Goal: Task Accomplishment & Management: Use online tool/utility

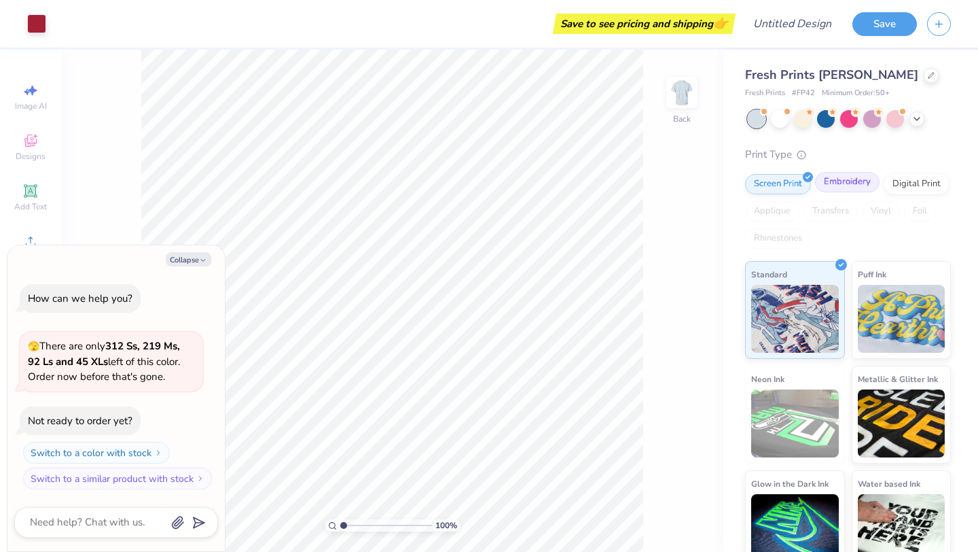
click at [844, 185] on div "Embroidery" at bounding box center [847, 182] width 65 height 20
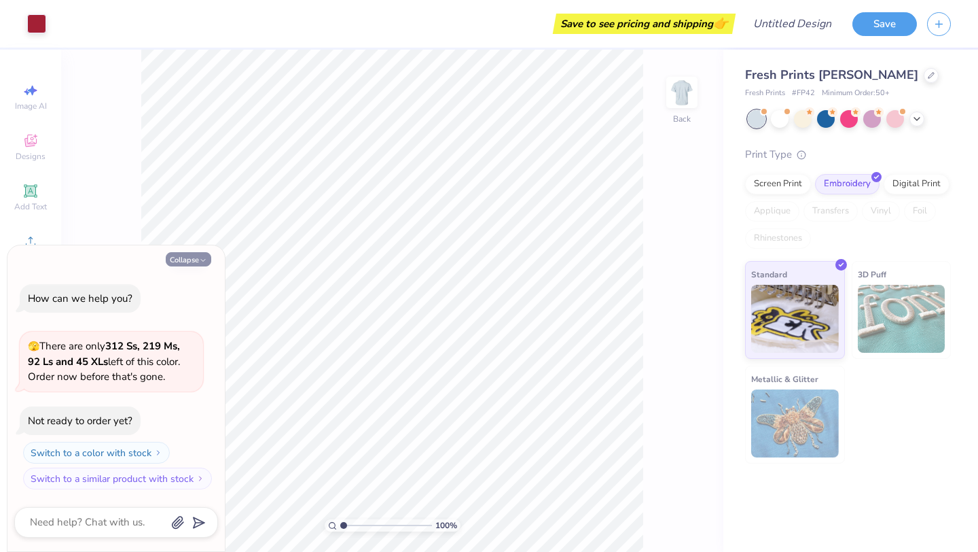
click at [200, 258] on icon "button" at bounding box center [203, 260] width 8 height 8
type textarea "x"
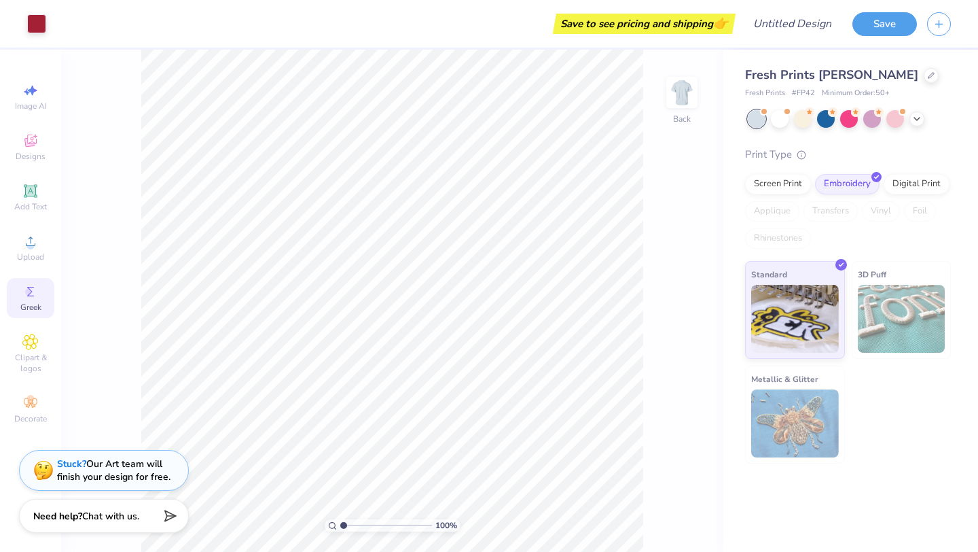
click at [34, 296] on icon at bounding box center [30, 291] width 16 height 16
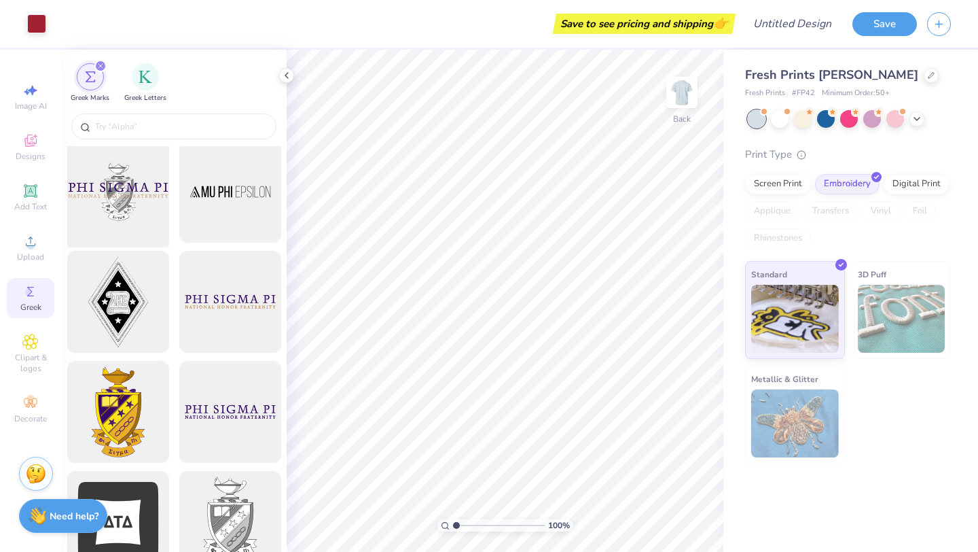
scroll to position [245, 0]
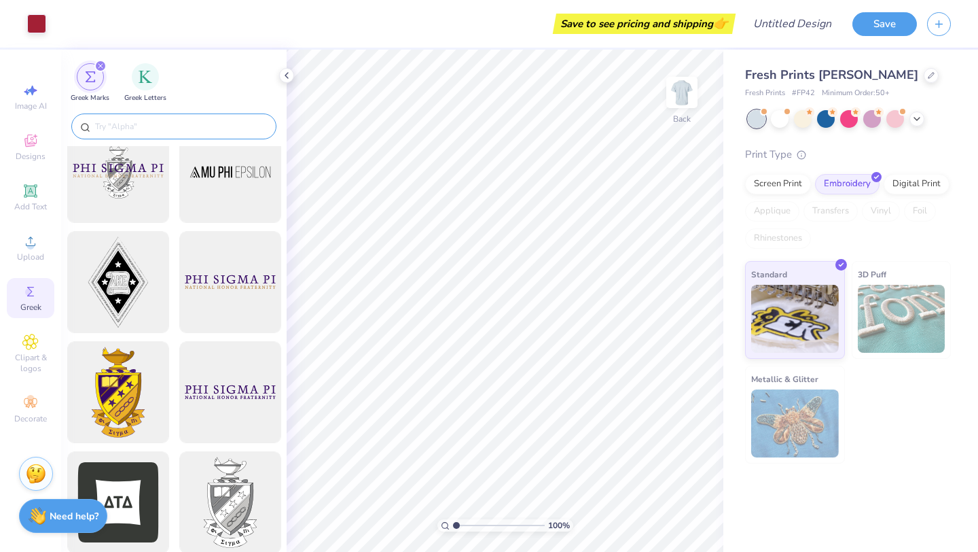
click at [166, 130] on input "text" at bounding box center [181, 127] width 174 height 14
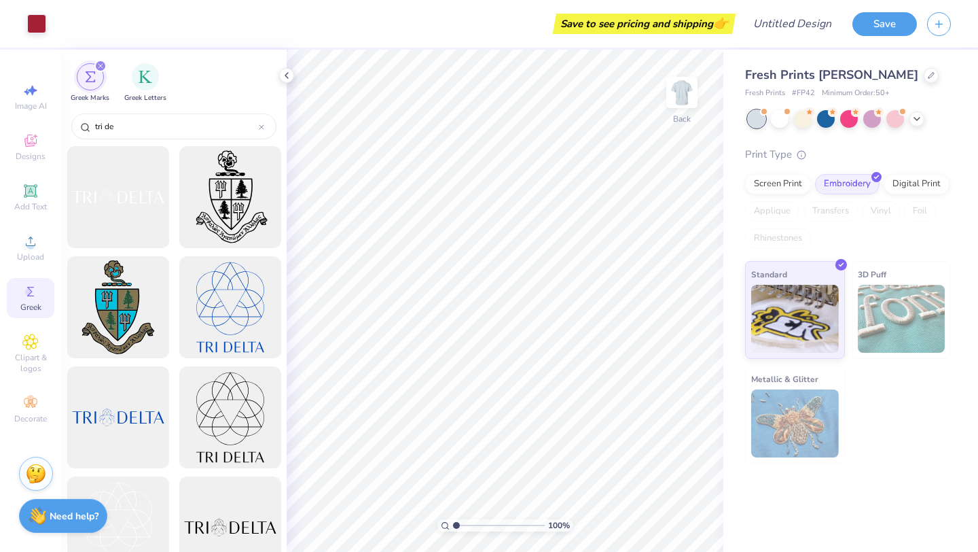
type input "tri de"
click at [135, 219] on div at bounding box center [118, 197] width 112 height 112
type input "3.50"
type input "3.22"
type input "5.51"
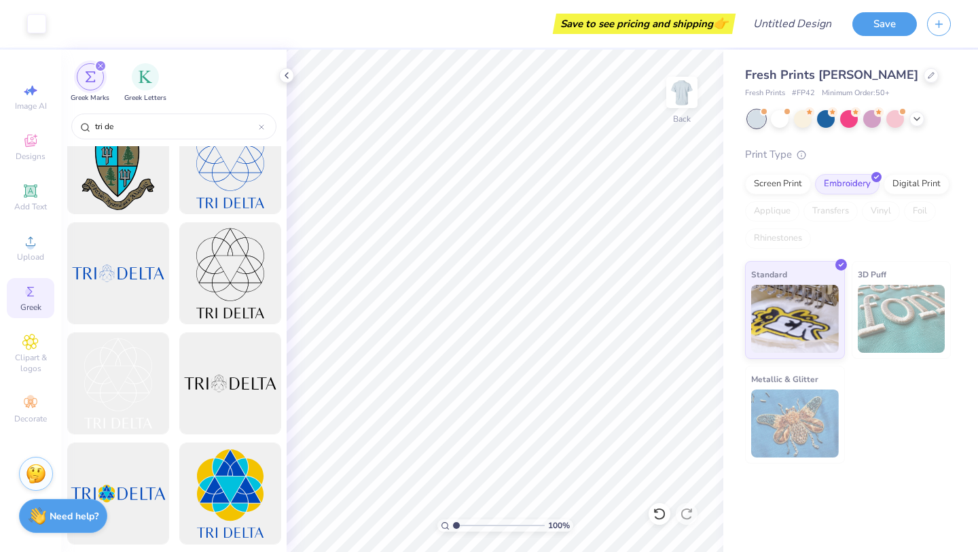
scroll to position [0, 0]
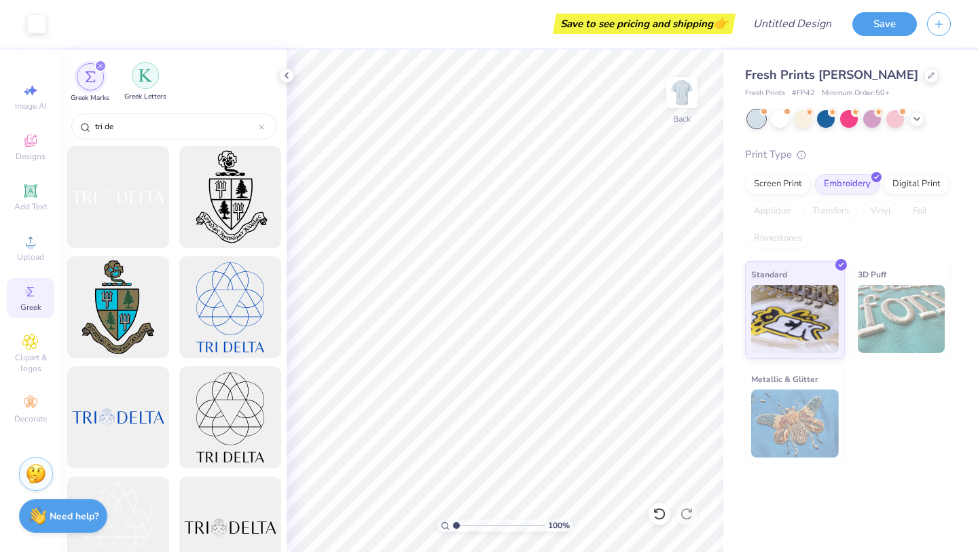
click at [150, 81] on img "filter for Greek Letters" at bounding box center [146, 76] width 14 height 14
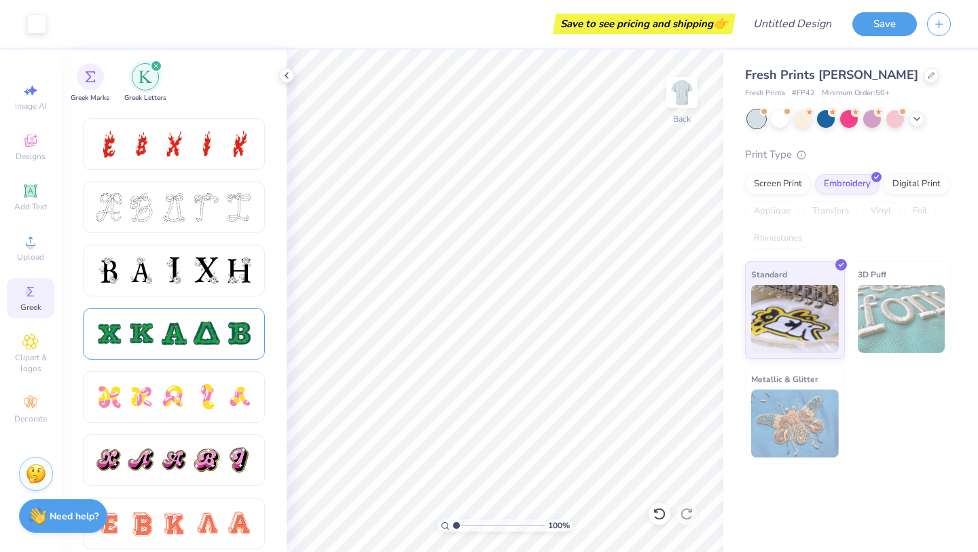
scroll to position [542, 0]
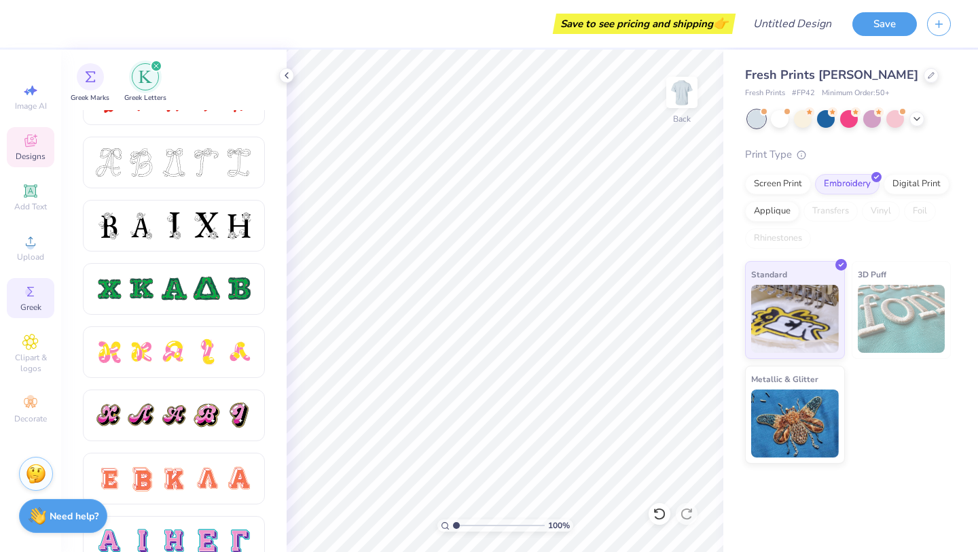
click at [31, 154] on span "Designs" at bounding box center [31, 156] width 30 height 11
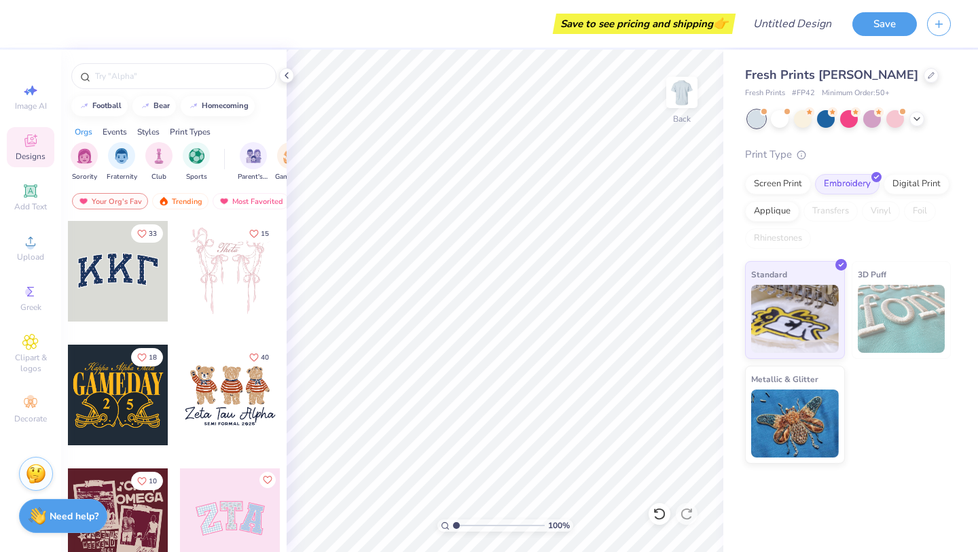
click at [129, 273] on div at bounding box center [118, 271] width 101 height 101
click at [889, 314] on img at bounding box center [902, 319] width 88 height 68
click at [889, 305] on img at bounding box center [902, 319] width 88 height 68
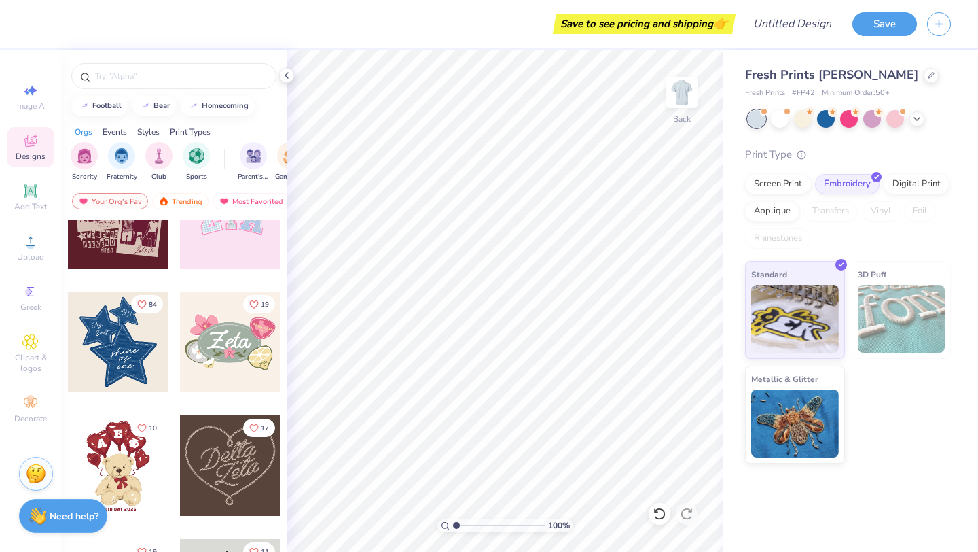
scroll to position [397, 0]
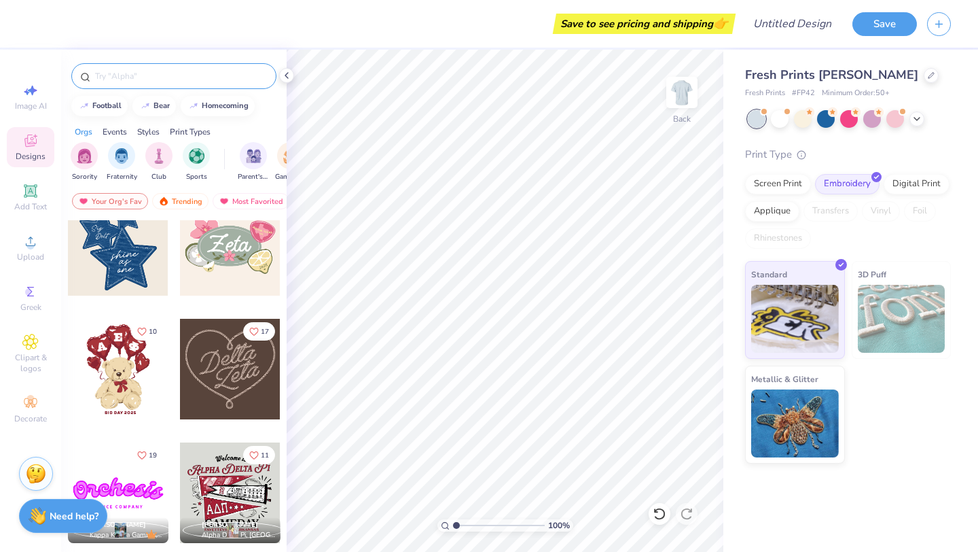
click at [157, 79] on input "text" at bounding box center [181, 76] width 174 height 14
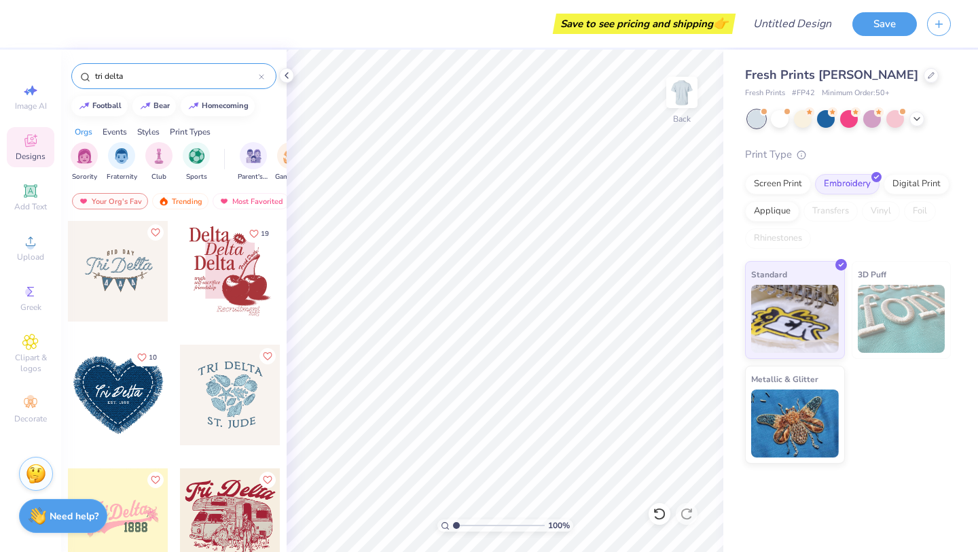
type input "tri delta"
click at [853, 80] on span "Fresh Prints [PERSON_NAME]" at bounding box center [831, 75] width 173 height 16
click at [924, 73] on div at bounding box center [931, 74] width 15 height 15
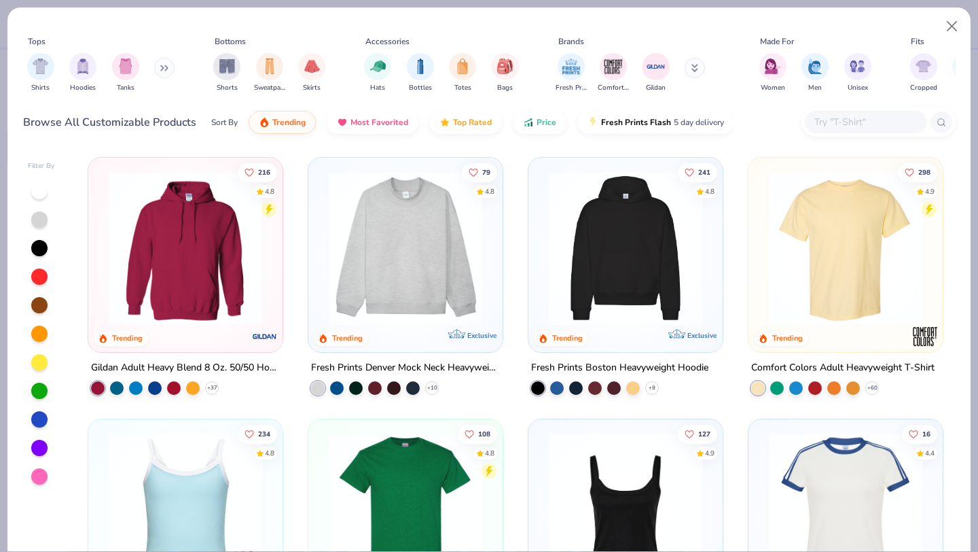
click at [429, 240] on img at bounding box center [405, 248] width 167 height 154
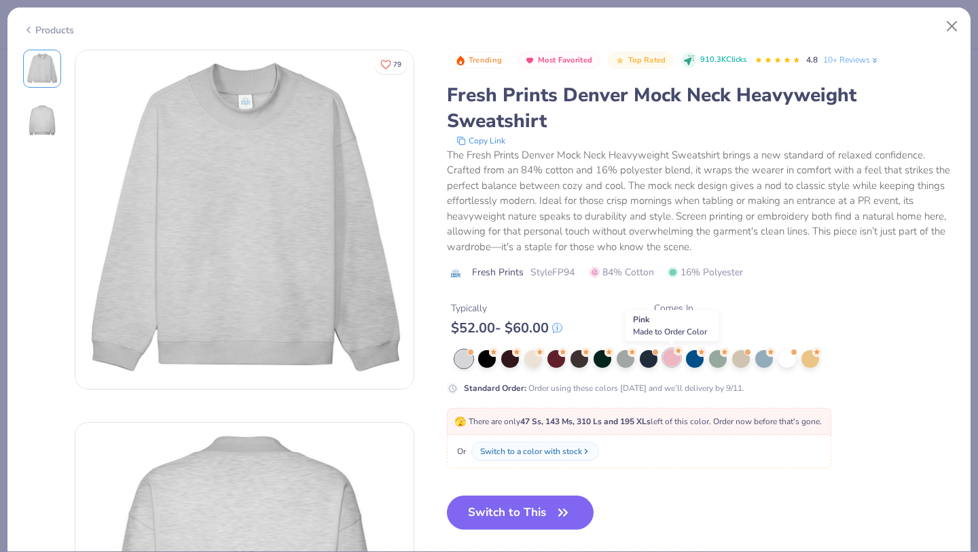
click at [673, 357] on div at bounding box center [672, 357] width 18 height 18
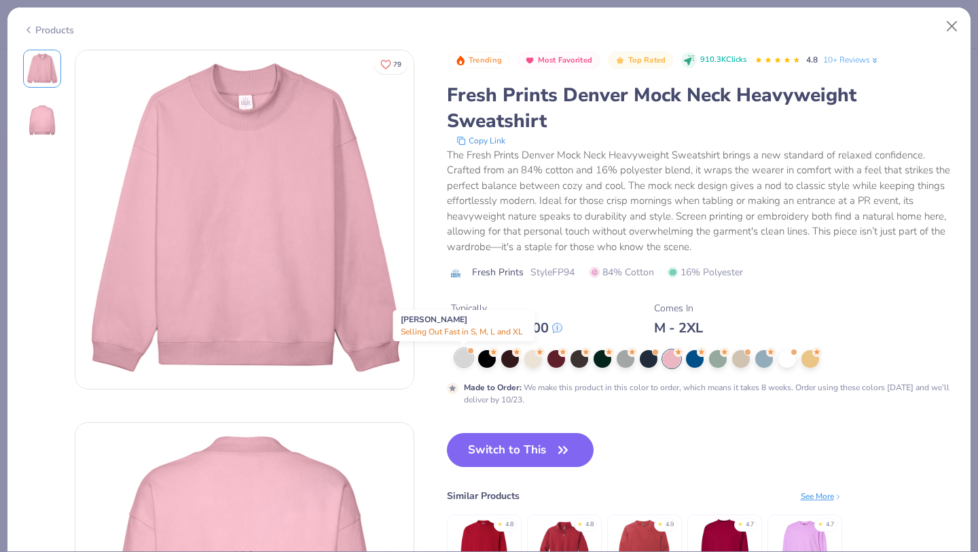
click at [460, 361] on div at bounding box center [464, 357] width 18 height 18
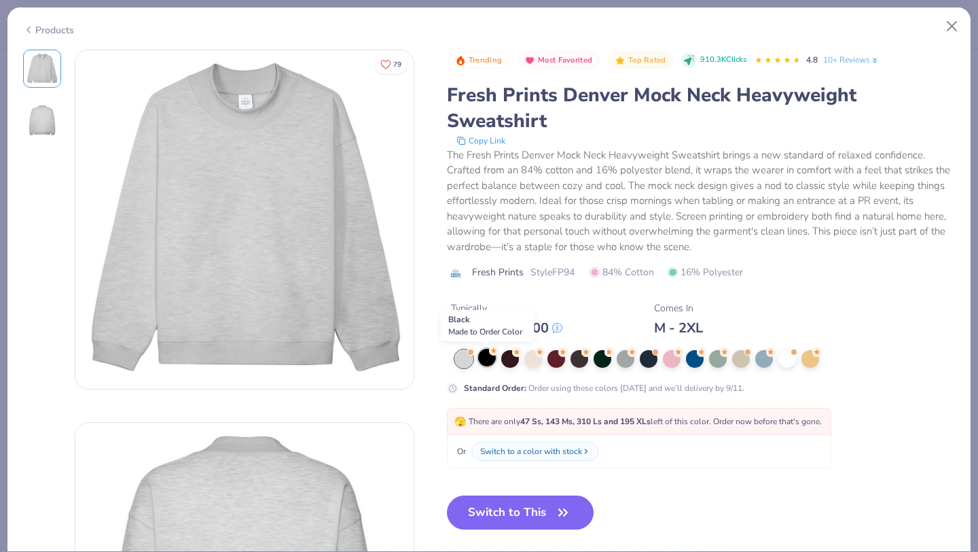
click at [482, 362] on div at bounding box center [487, 357] width 18 height 18
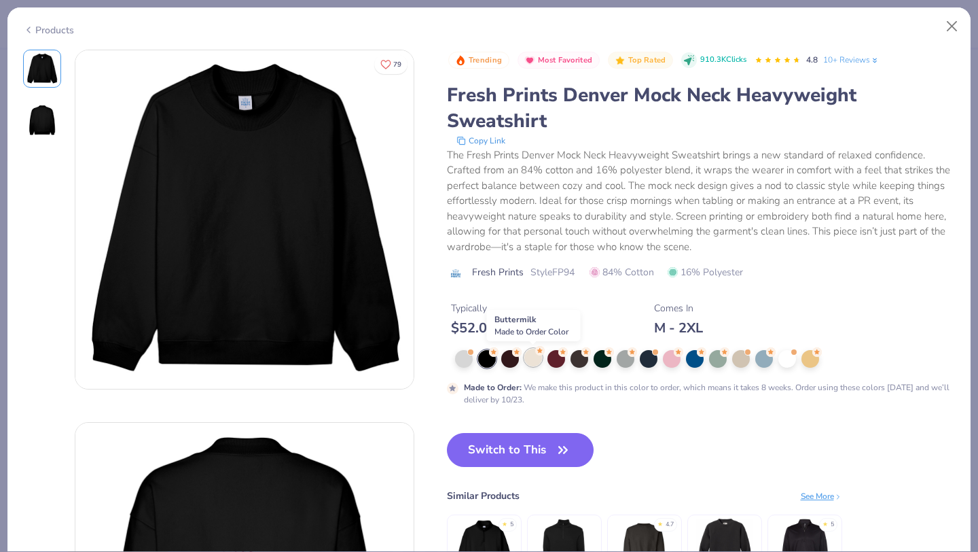
click at [531, 361] on div at bounding box center [533, 357] width 18 height 18
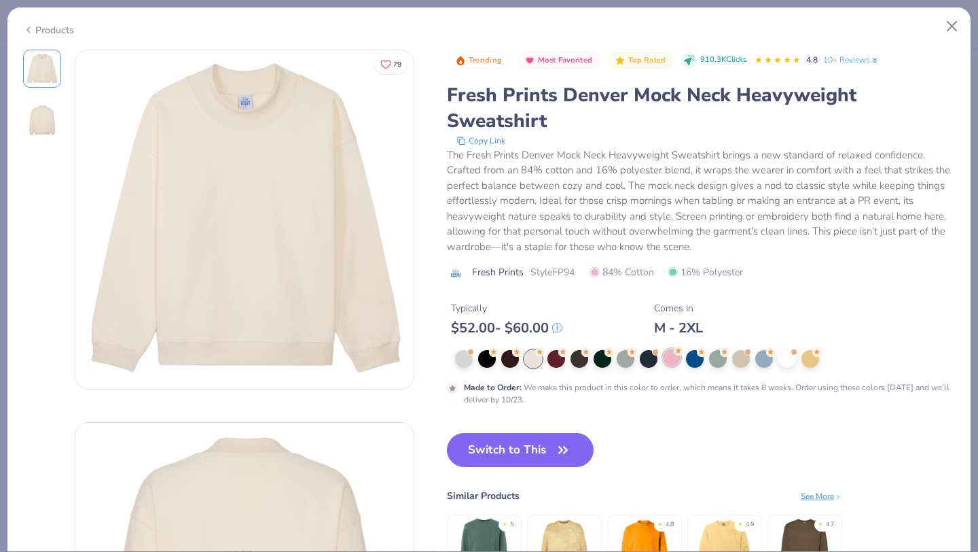
click at [672, 365] on div at bounding box center [672, 357] width 18 height 18
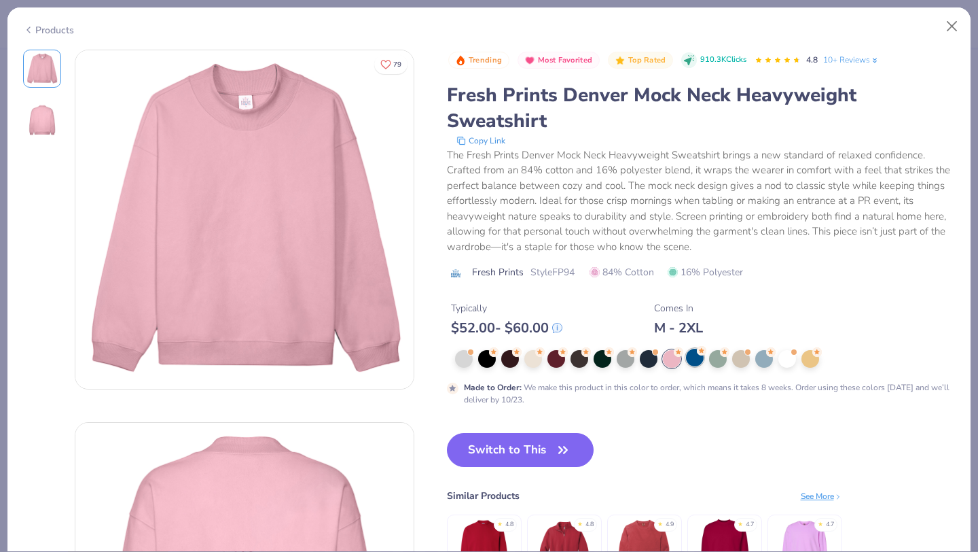
click at [698, 366] on div at bounding box center [695, 357] width 18 height 18
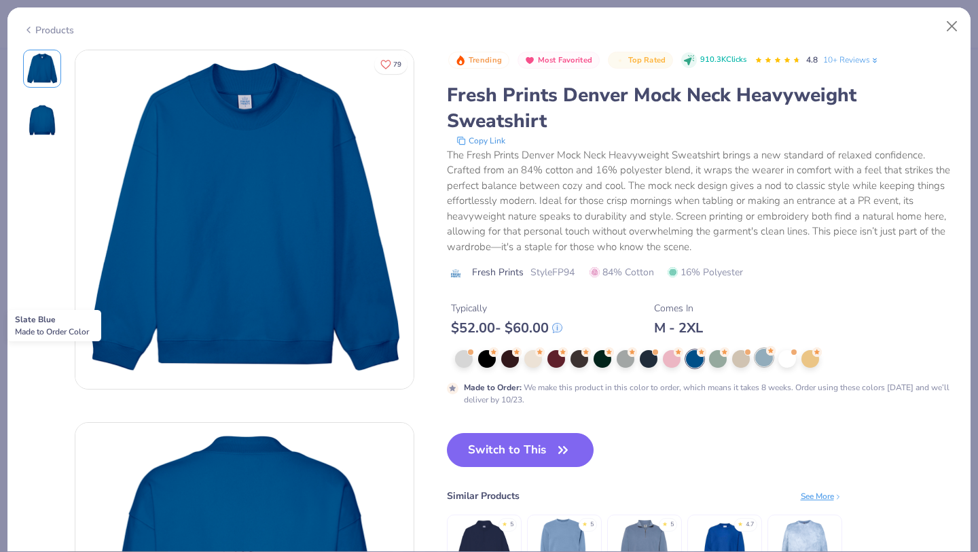
click at [764, 360] on div at bounding box center [764, 357] width 18 height 18
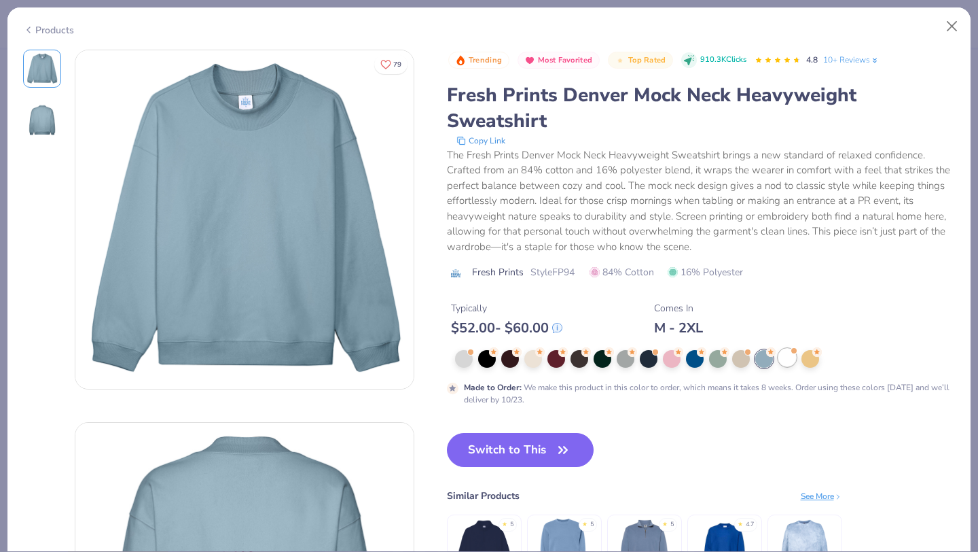
click at [793, 357] on div at bounding box center [787, 357] width 18 height 18
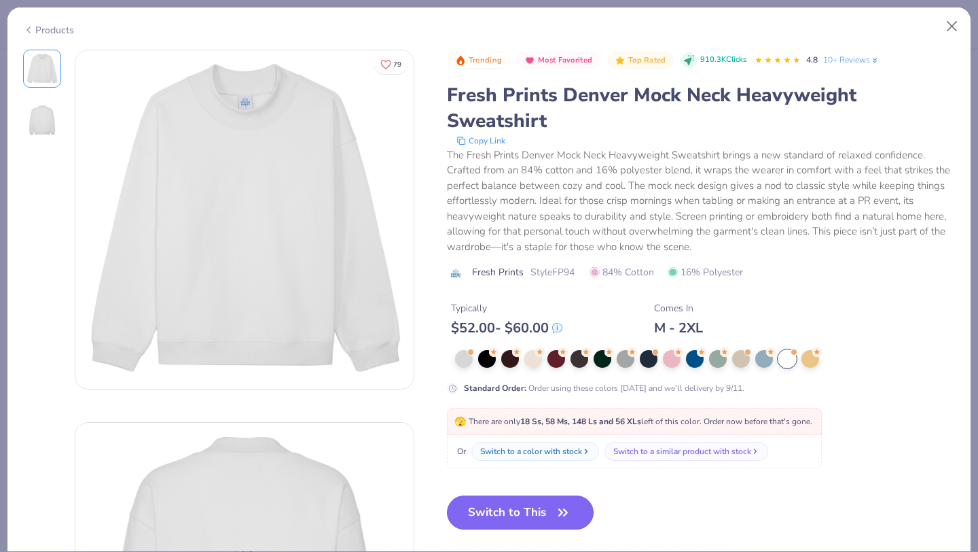
click at [516, 522] on button "Switch to This" at bounding box center [520, 512] width 147 height 34
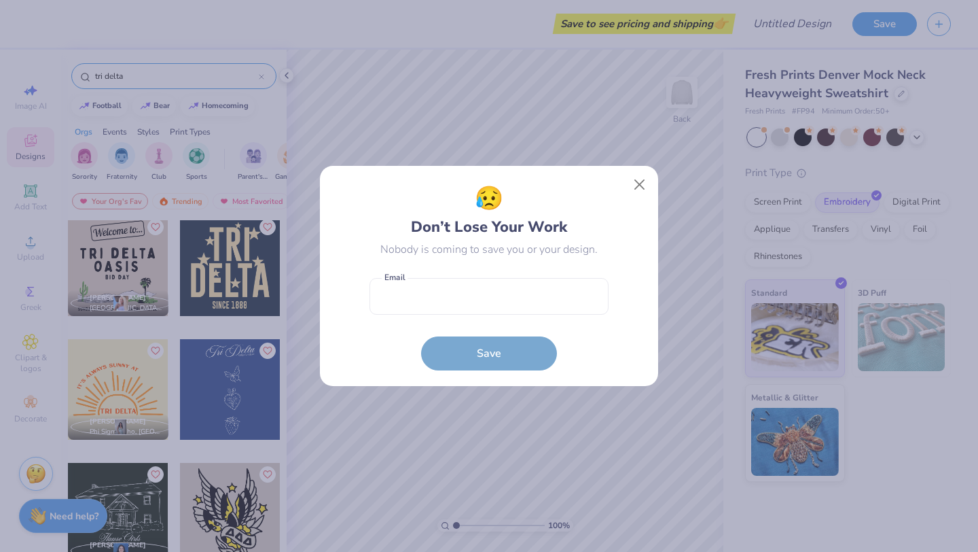
scroll to position [7472, 0]
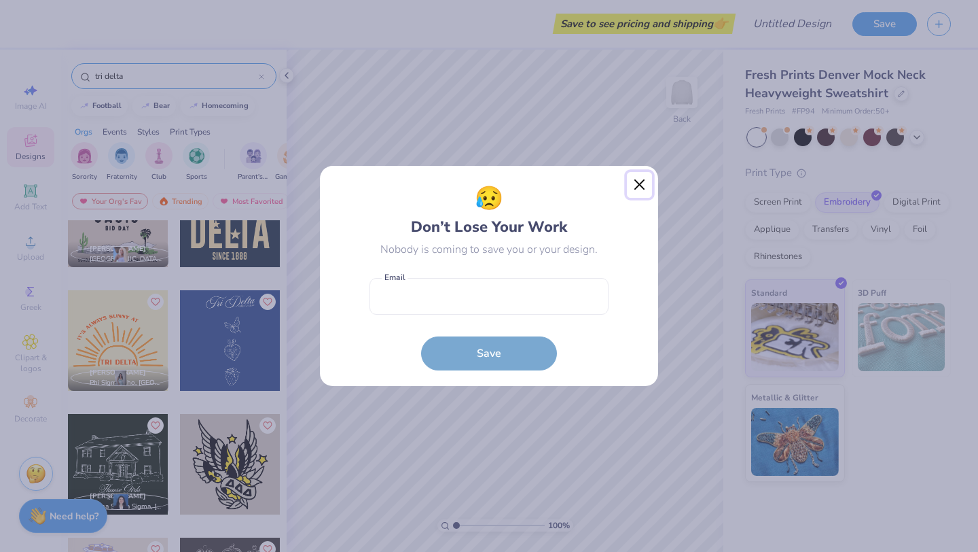
click at [640, 182] on button "Close" at bounding box center [640, 185] width 26 height 26
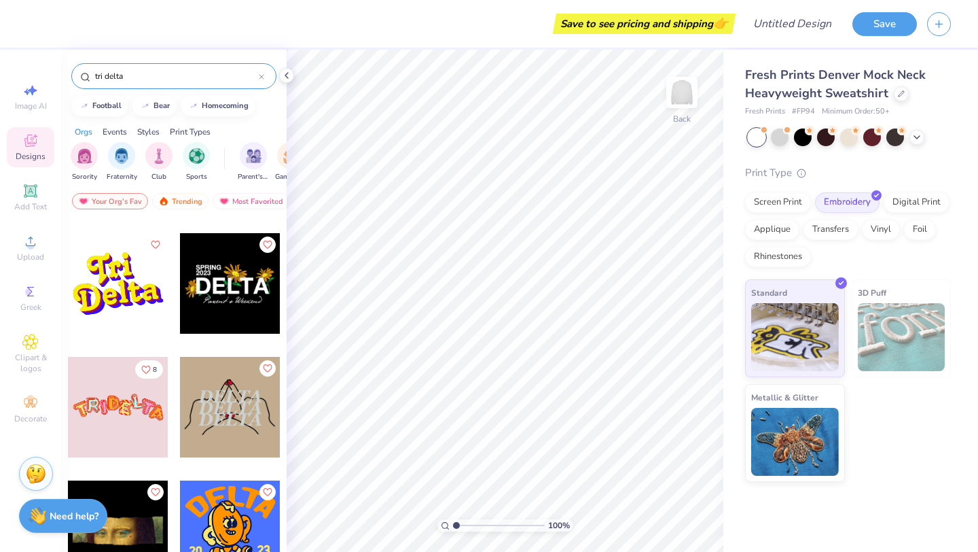
scroll to position [14825, 0]
click at [35, 299] on icon at bounding box center [30, 291] width 16 height 16
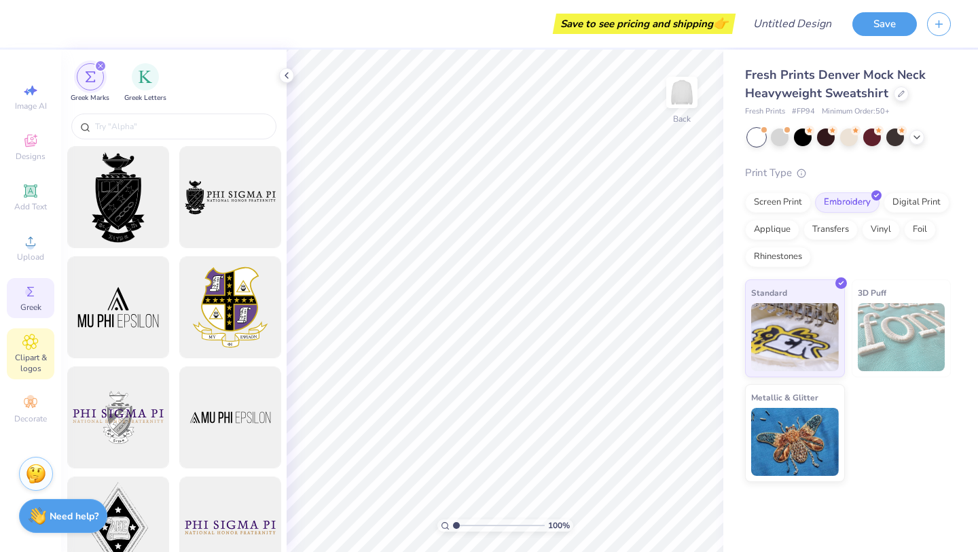
click at [41, 361] on span "Clipart & logos" at bounding box center [31, 363] width 48 height 22
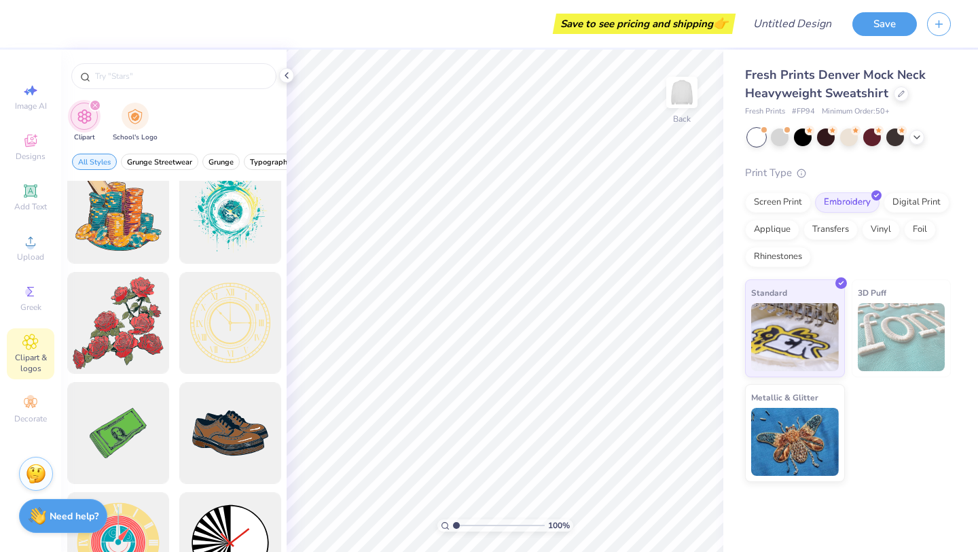
scroll to position [126, 0]
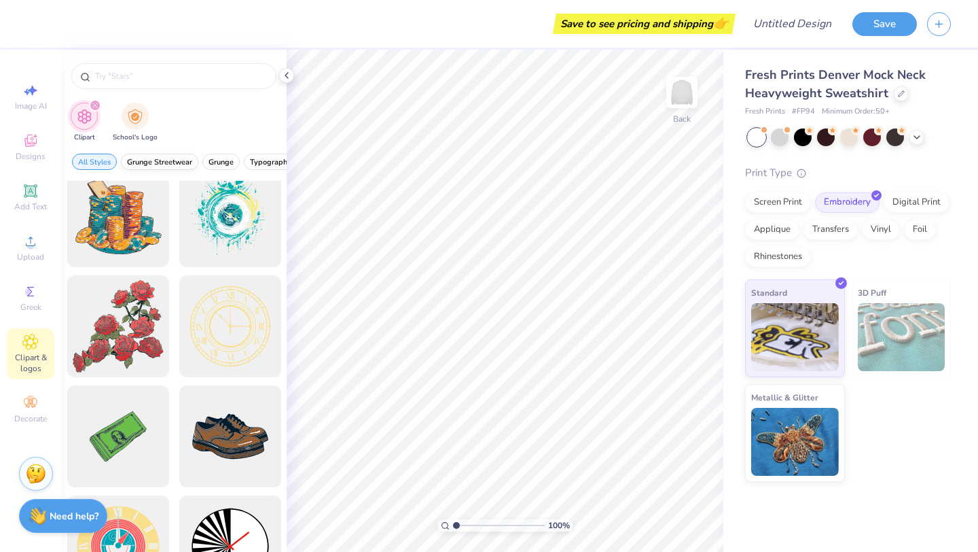
drag, startPoint x: 217, startPoint y: 166, endPoint x: 132, endPoint y: 168, distance: 84.3
click at [133, 168] on div "All Styles Grunge Streetwear Grunge Typography Graphic Streetwear 60s & 70s Ret…" at bounding box center [174, 164] width 226 height 31
click at [22, 410] on icon at bounding box center [30, 403] width 16 height 16
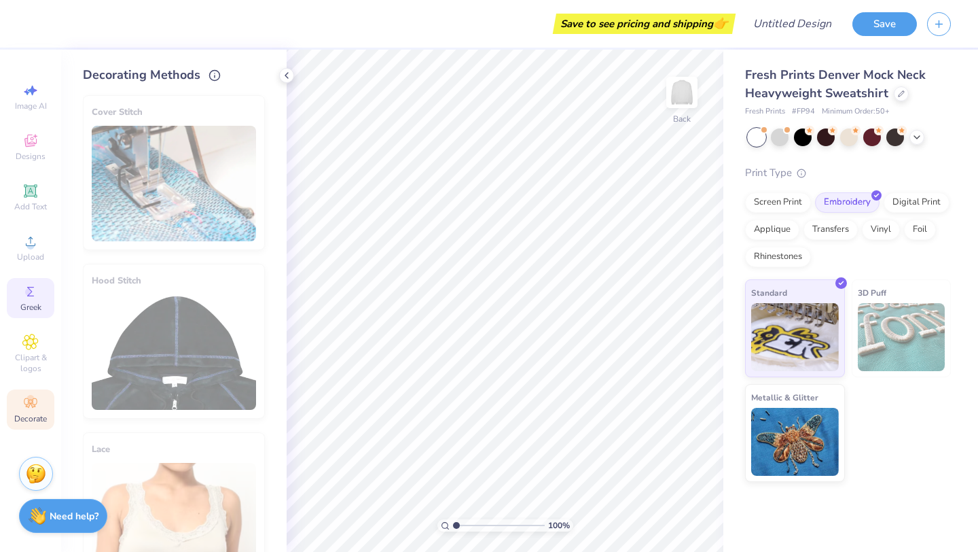
click at [33, 293] on icon at bounding box center [30, 291] width 16 height 16
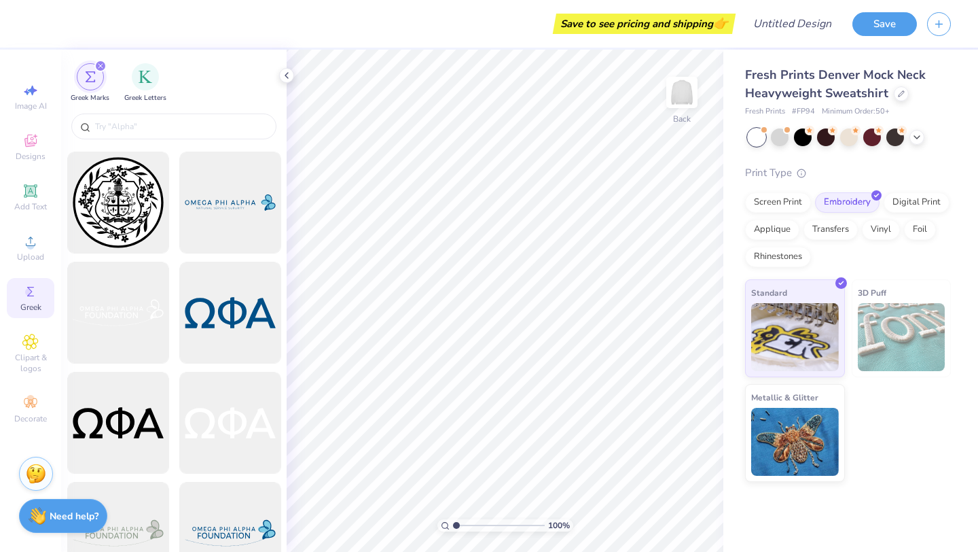
scroll to position [2608, 0]
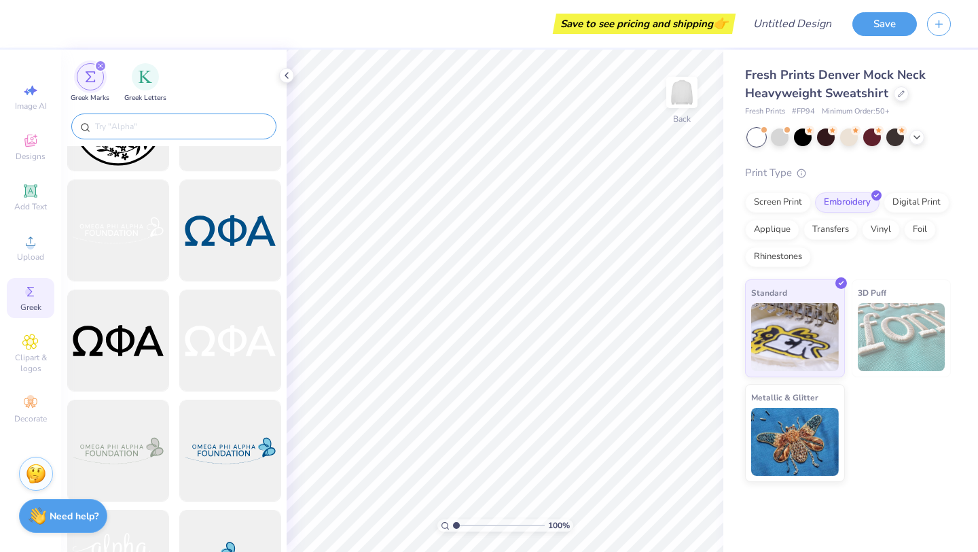
click at [117, 124] on input "text" at bounding box center [181, 127] width 174 height 14
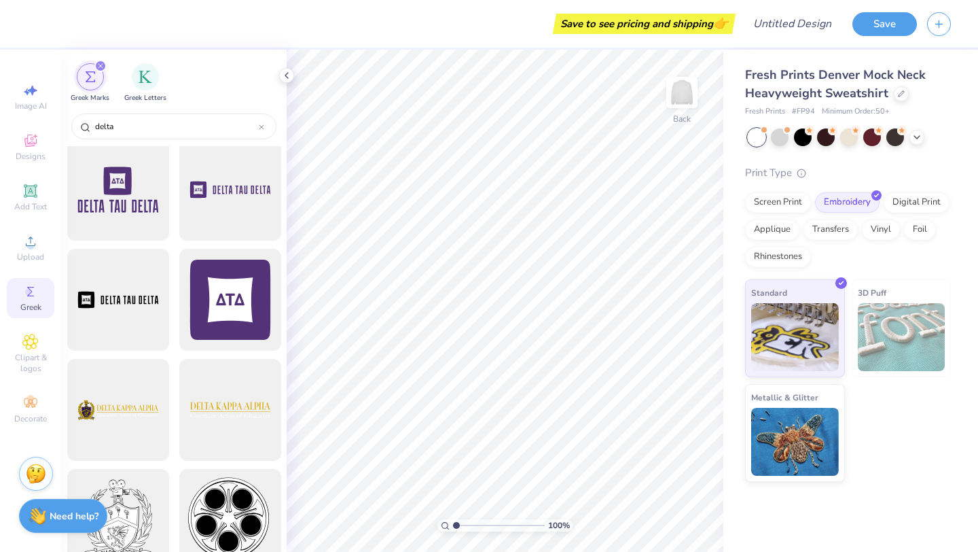
scroll to position [2495, 0]
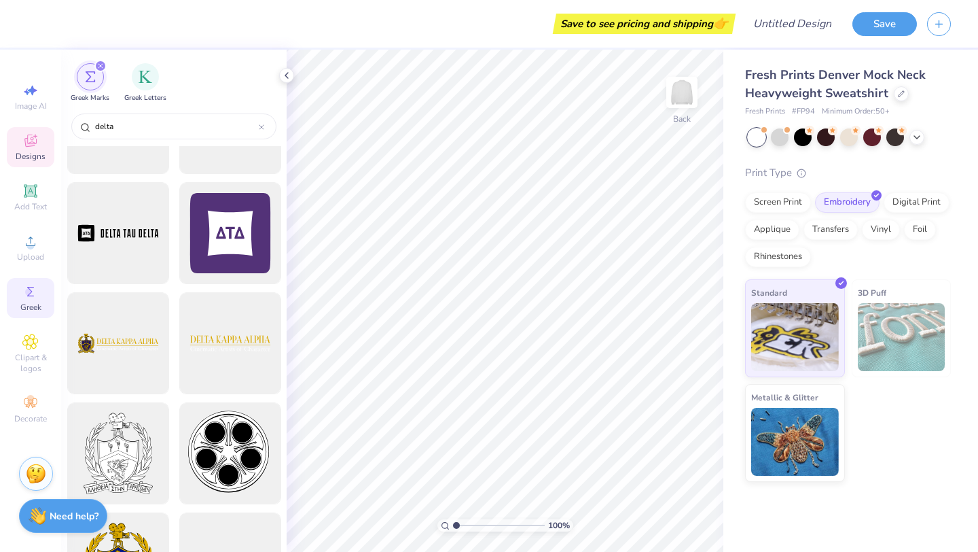
type input "delta"
click at [35, 158] on span "Designs" at bounding box center [31, 156] width 30 height 11
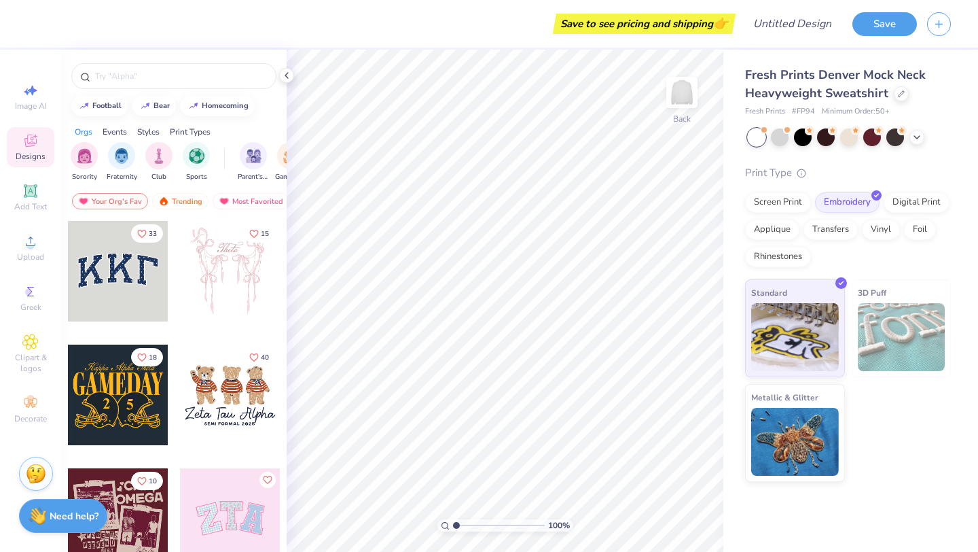
click at [118, 273] on div at bounding box center [118, 271] width 101 height 101
type input "3.00"
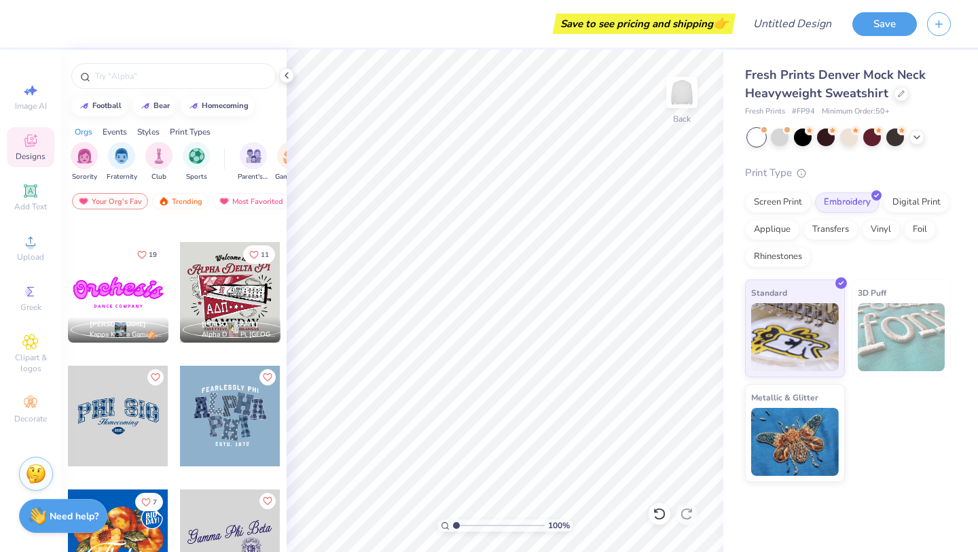
scroll to position [607, 0]
